Goal: Task Accomplishment & Management: Manage account settings

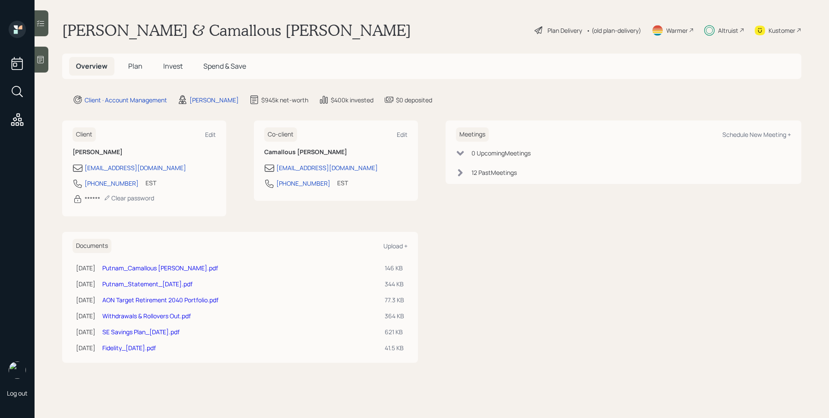
click at [179, 63] on span "Invest" at bounding box center [172, 65] width 19 height 9
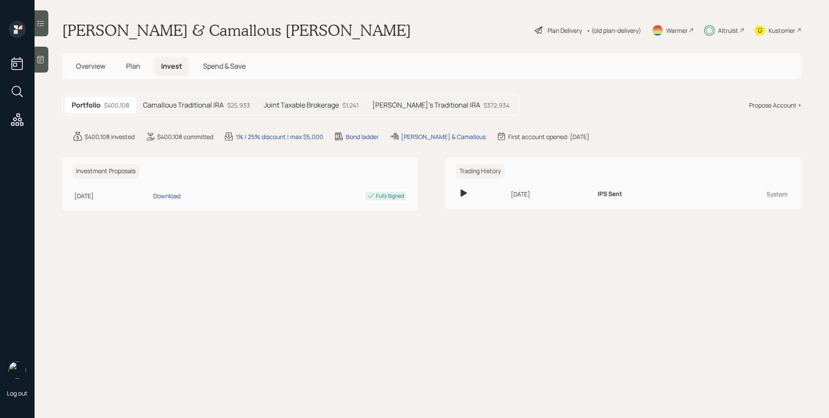
click at [214, 102] on h5 "Camallous Traditional IRA" at bounding box center [183, 105] width 81 height 8
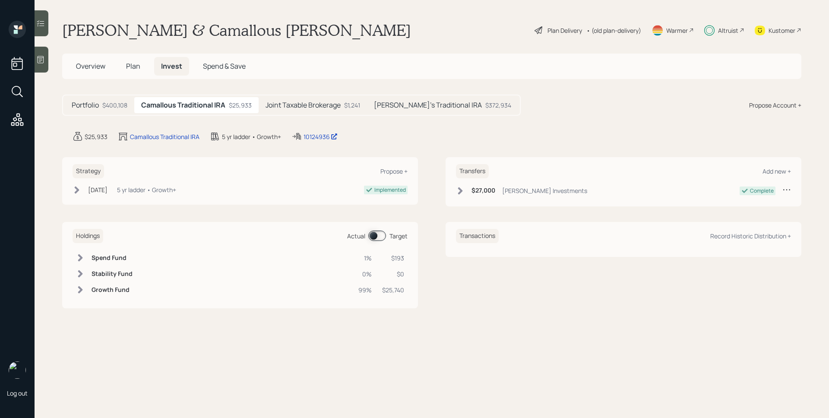
click at [716, 32] on div "Altruist" at bounding box center [724, 30] width 40 height 19
